Goal: Information Seeking & Learning: Learn about a topic

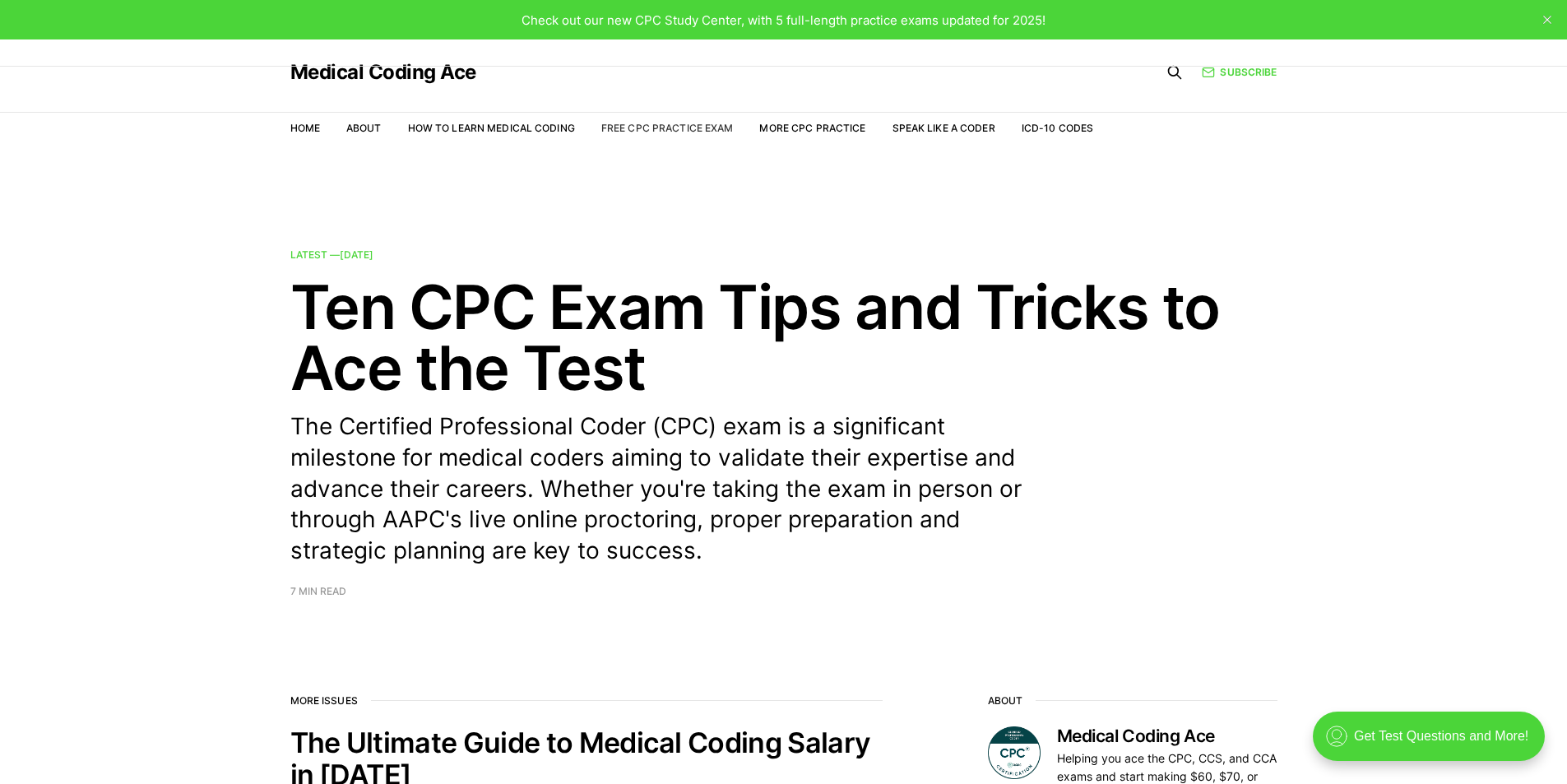
click at [659, 125] on link "Free CPC Practice Exam" at bounding box center [668, 127] width 132 height 12
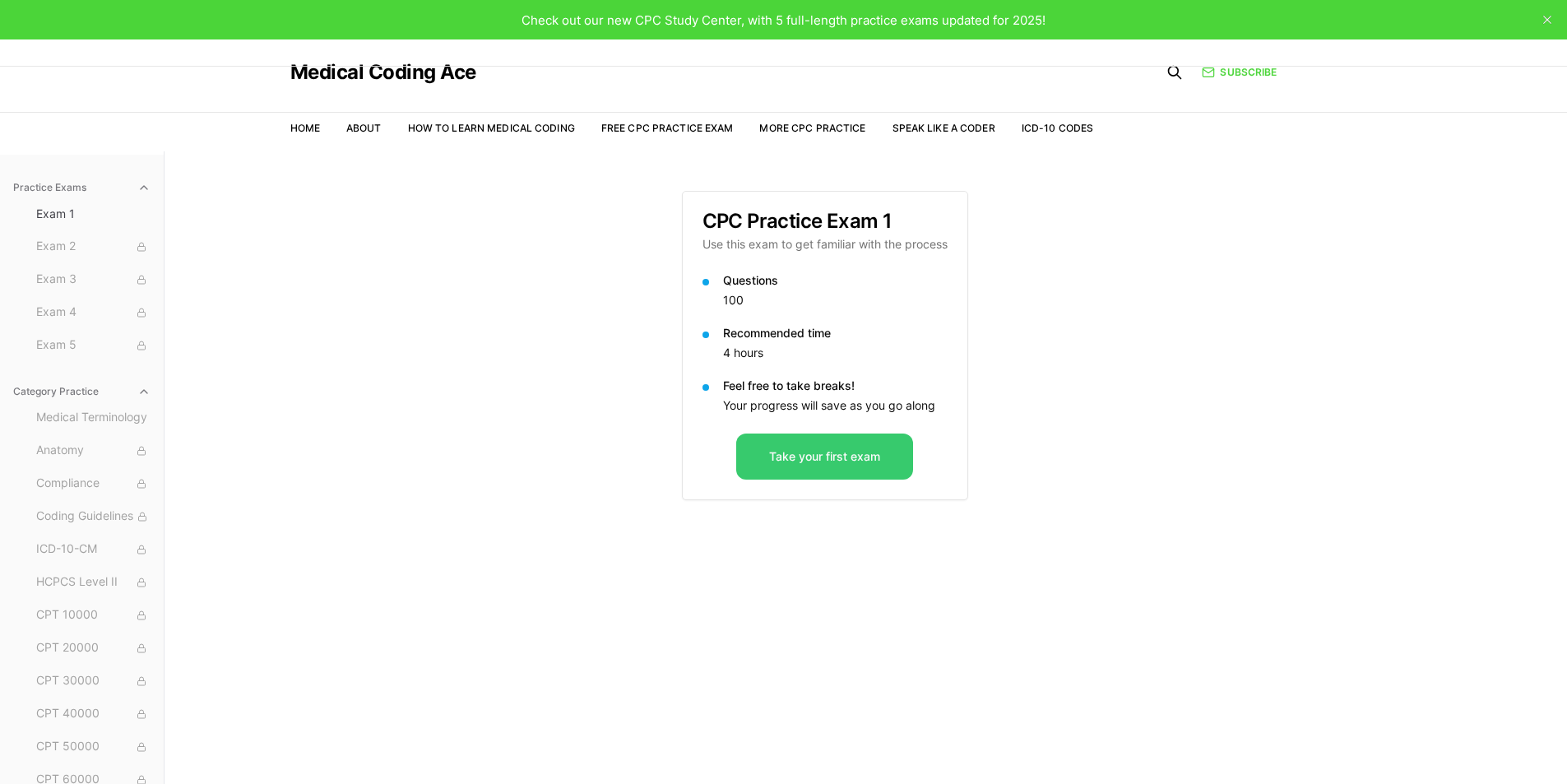
click at [818, 455] on button "Take your first exam" at bounding box center [825, 456] width 177 height 46
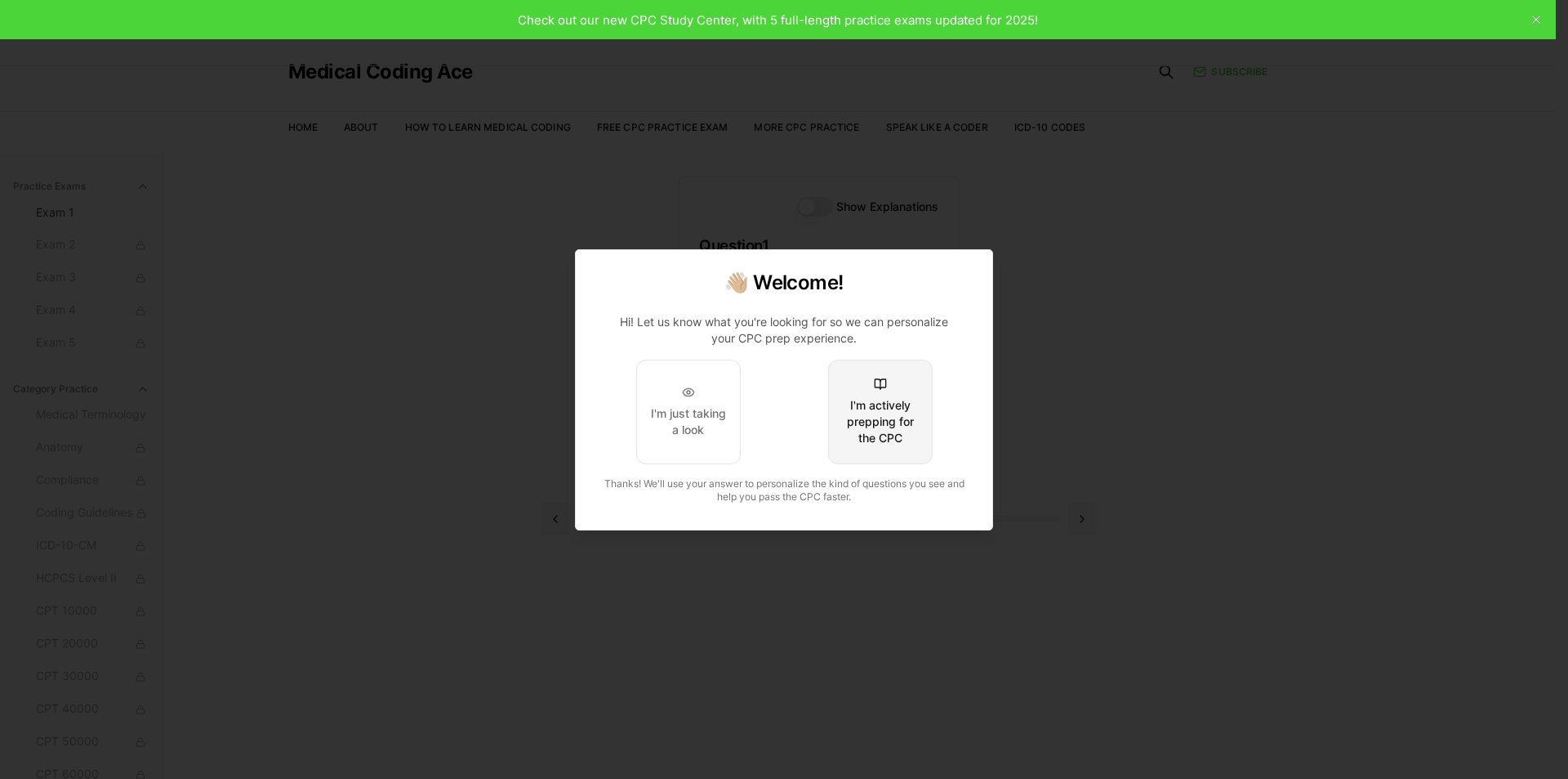
click at [879, 409] on div "I'm actively prepping for the CPC" at bounding box center [880, 422] width 77 height 49
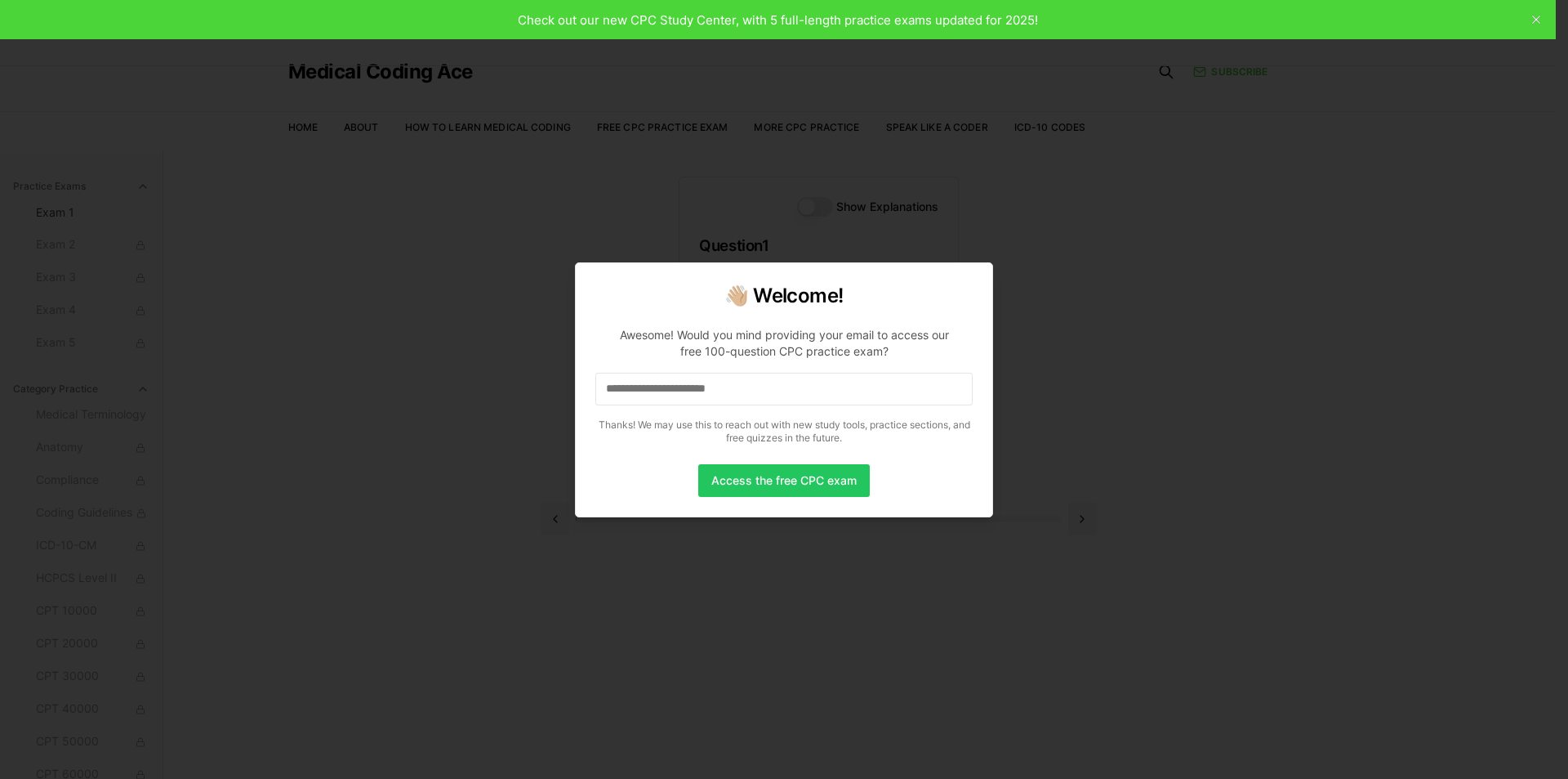
click at [636, 385] on input at bounding box center [784, 389] width 377 height 32
click at [755, 480] on button "Access the free CPC exam" at bounding box center [784, 480] width 172 height 32
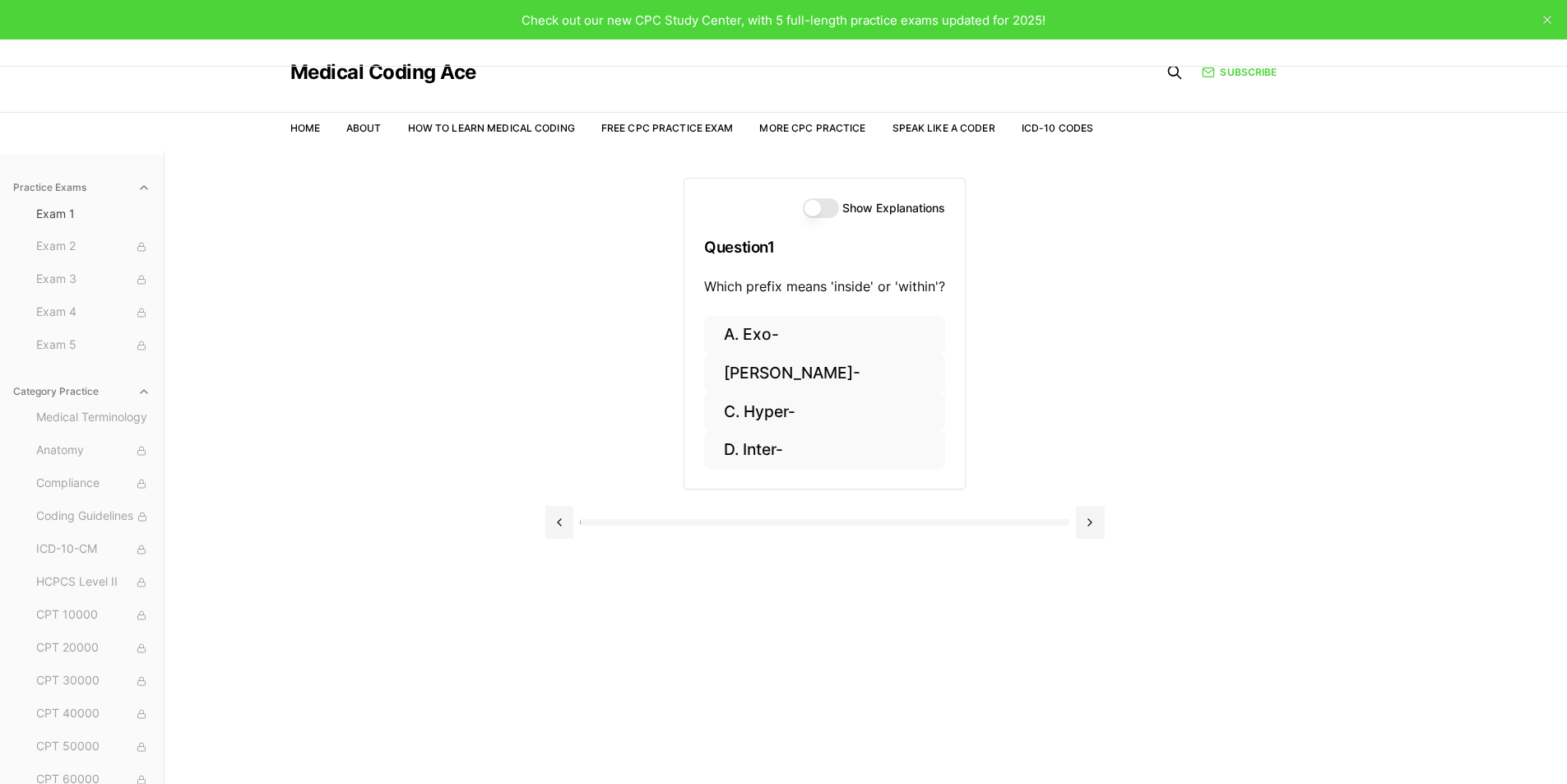
click at [829, 205] on button "Show Explanations" at bounding box center [821, 207] width 36 height 20
click at [817, 209] on button "Show Explanations" at bounding box center [821, 207] width 36 height 20
click at [1087, 525] on button at bounding box center [1091, 522] width 29 height 33
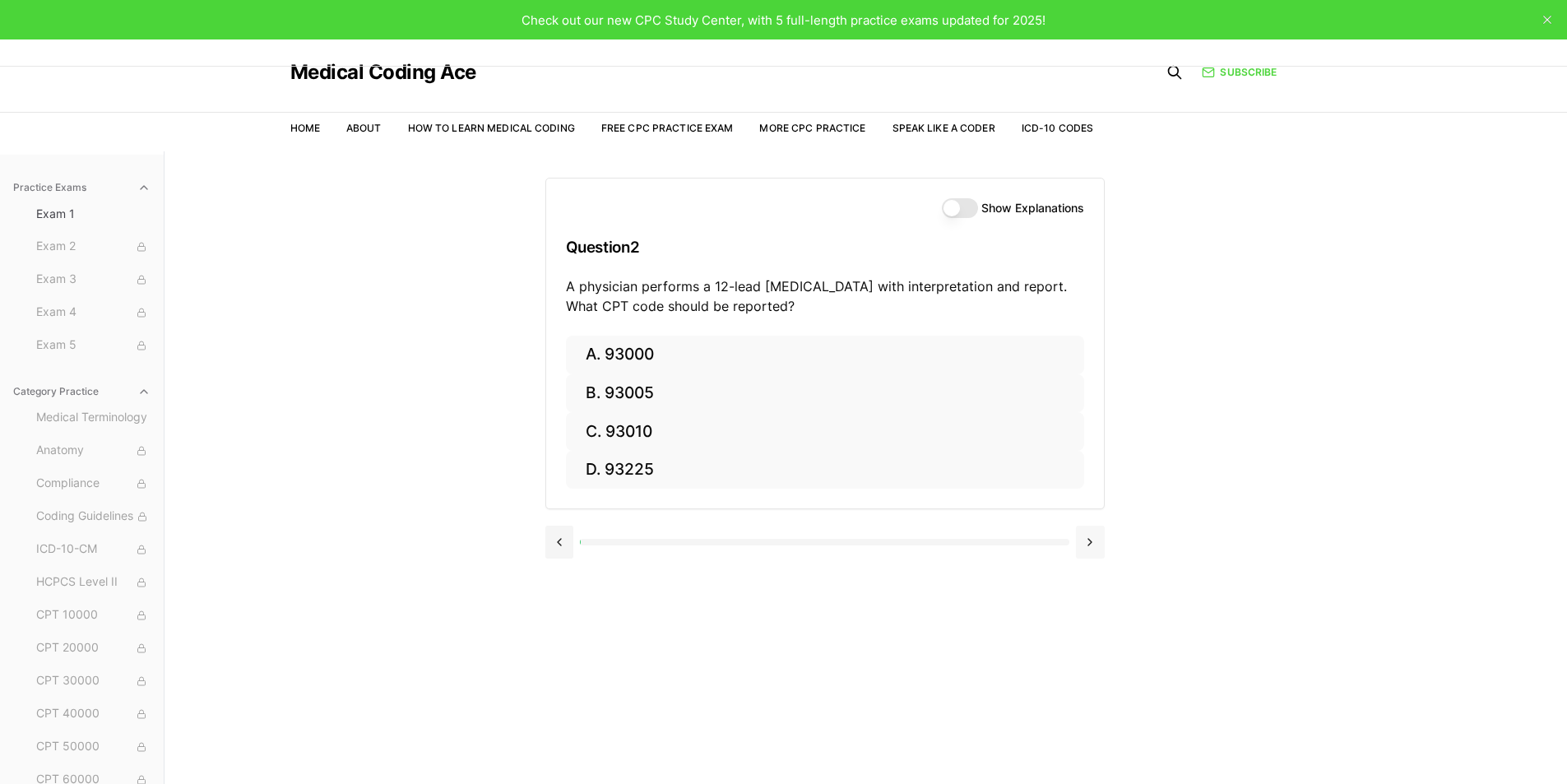
click at [1087, 525] on button at bounding box center [1091, 541] width 29 height 33
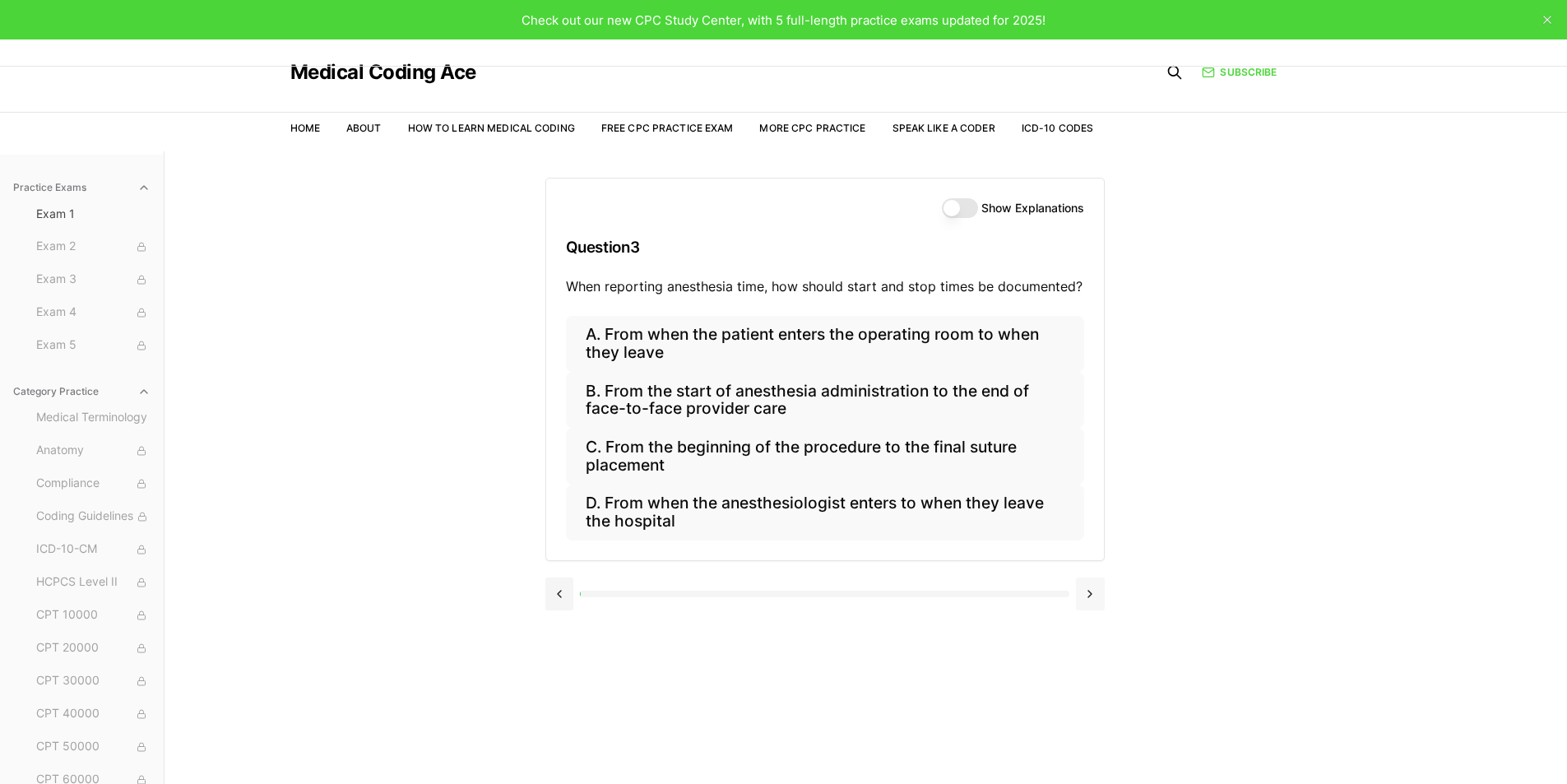
click at [1087, 525] on div "A. From when the patient enters the operating room to when they leave B. From t…" at bounding box center [825, 437] width 558 height 244
